Goal: Find specific page/section: Find specific page/section

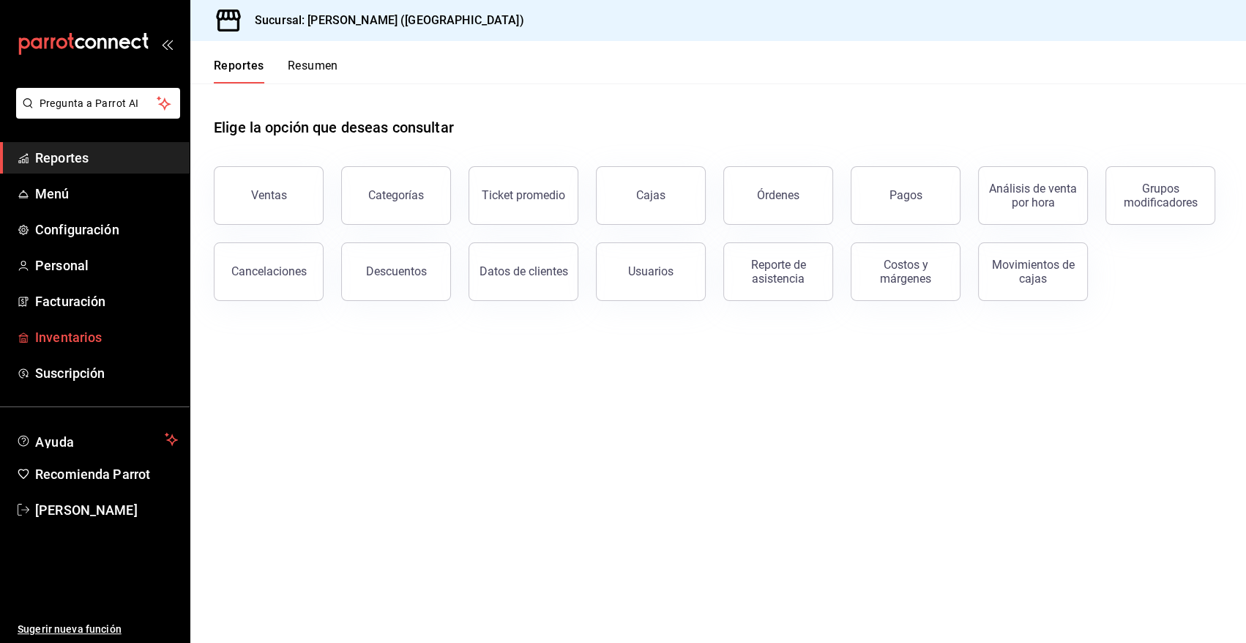
click at [88, 338] on span "Inventarios" at bounding box center [106, 337] width 143 height 20
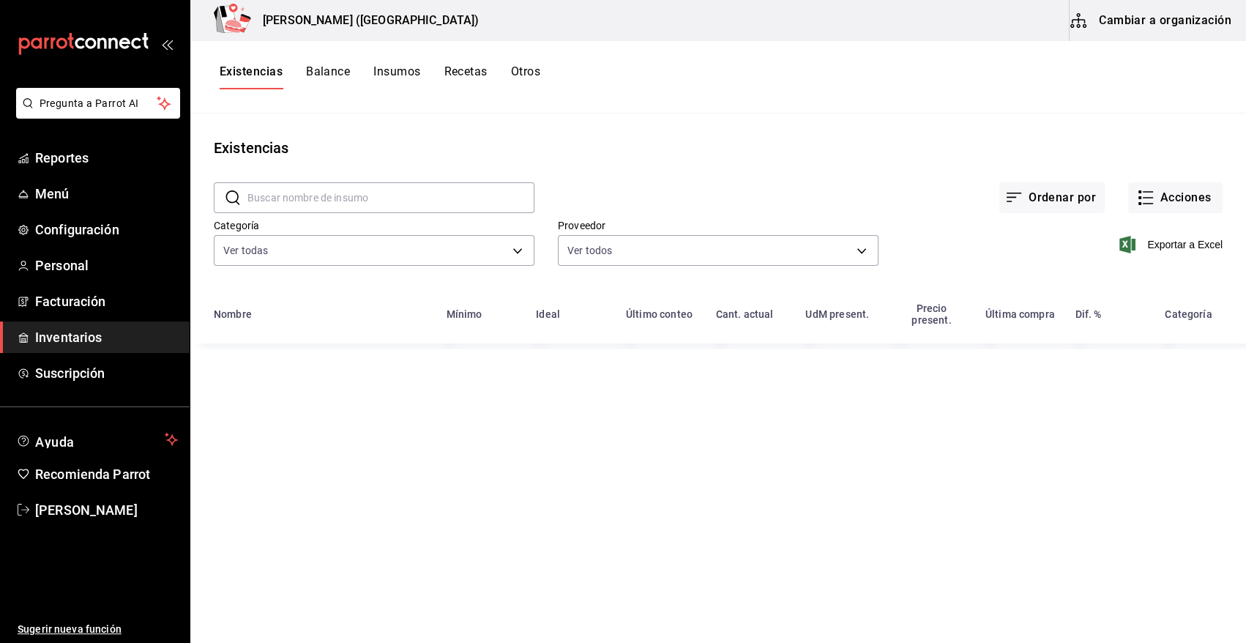
click at [401, 198] on input "text" at bounding box center [390, 197] width 287 height 29
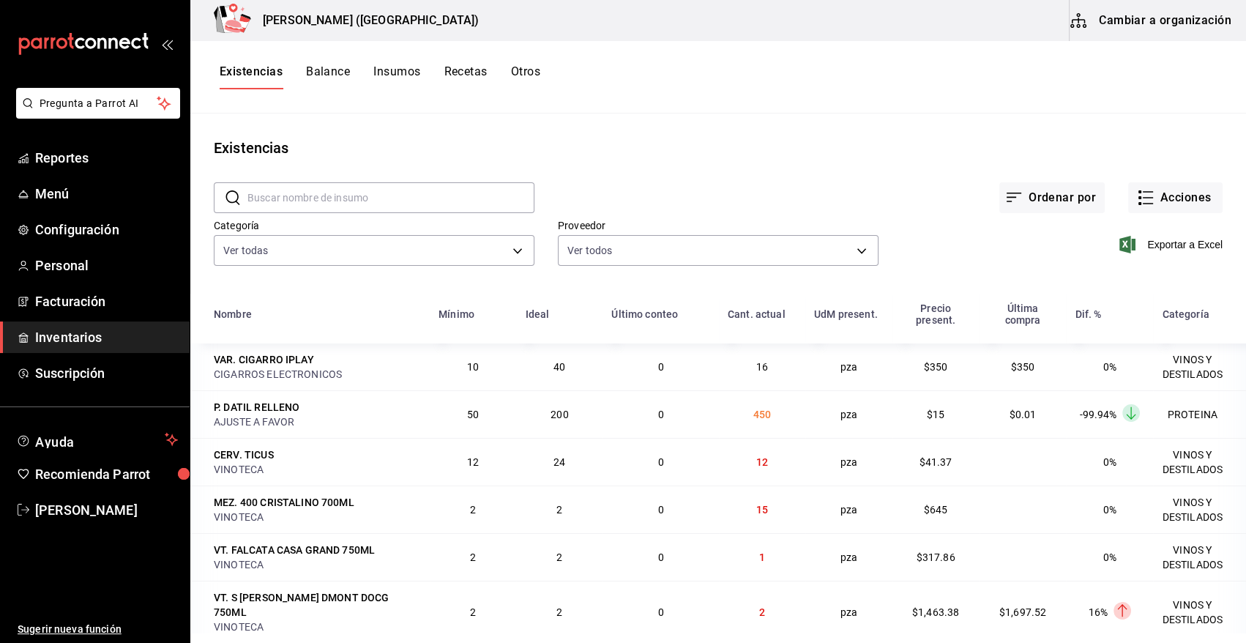
type input "N"
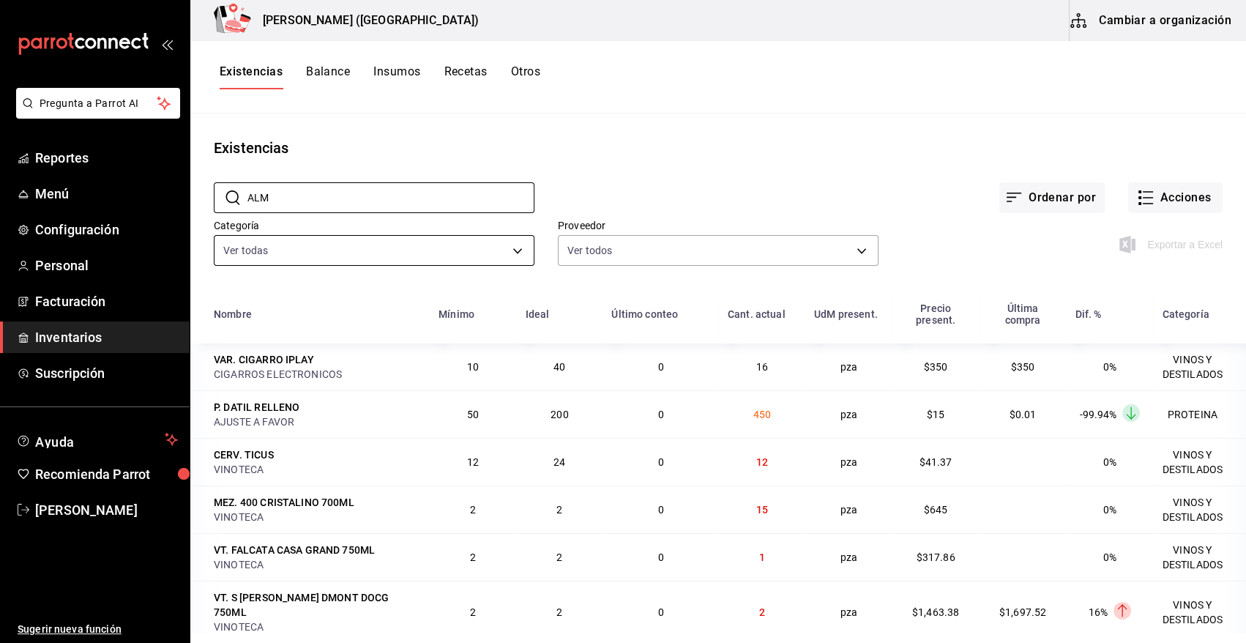
type input "ALM"
click at [310, 256] on body "Pregunta a Parrot AI Reportes Menú Configuración Personal Facturación Inventari…" at bounding box center [623, 316] width 1246 height 633
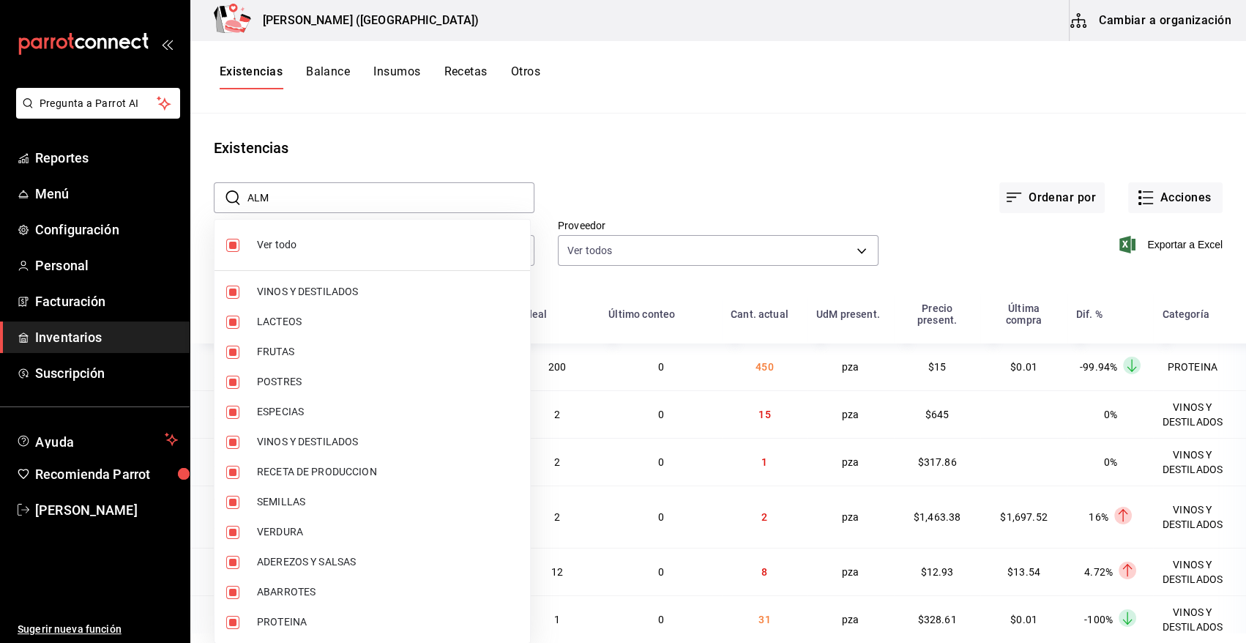
click at [490, 94] on div at bounding box center [623, 321] width 1246 height 643
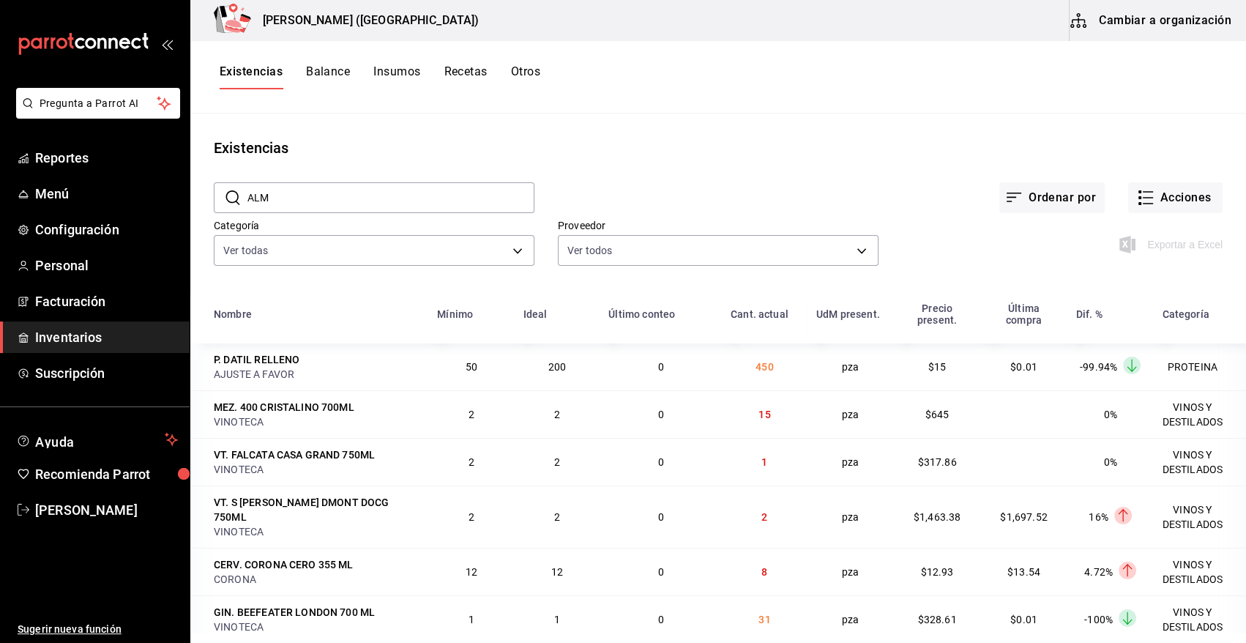
click at [359, 185] on div at bounding box center [623, 321] width 1246 height 643
click at [307, 198] on div at bounding box center [623, 321] width 1246 height 643
